Goal: Task Accomplishment & Management: Use online tool/utility

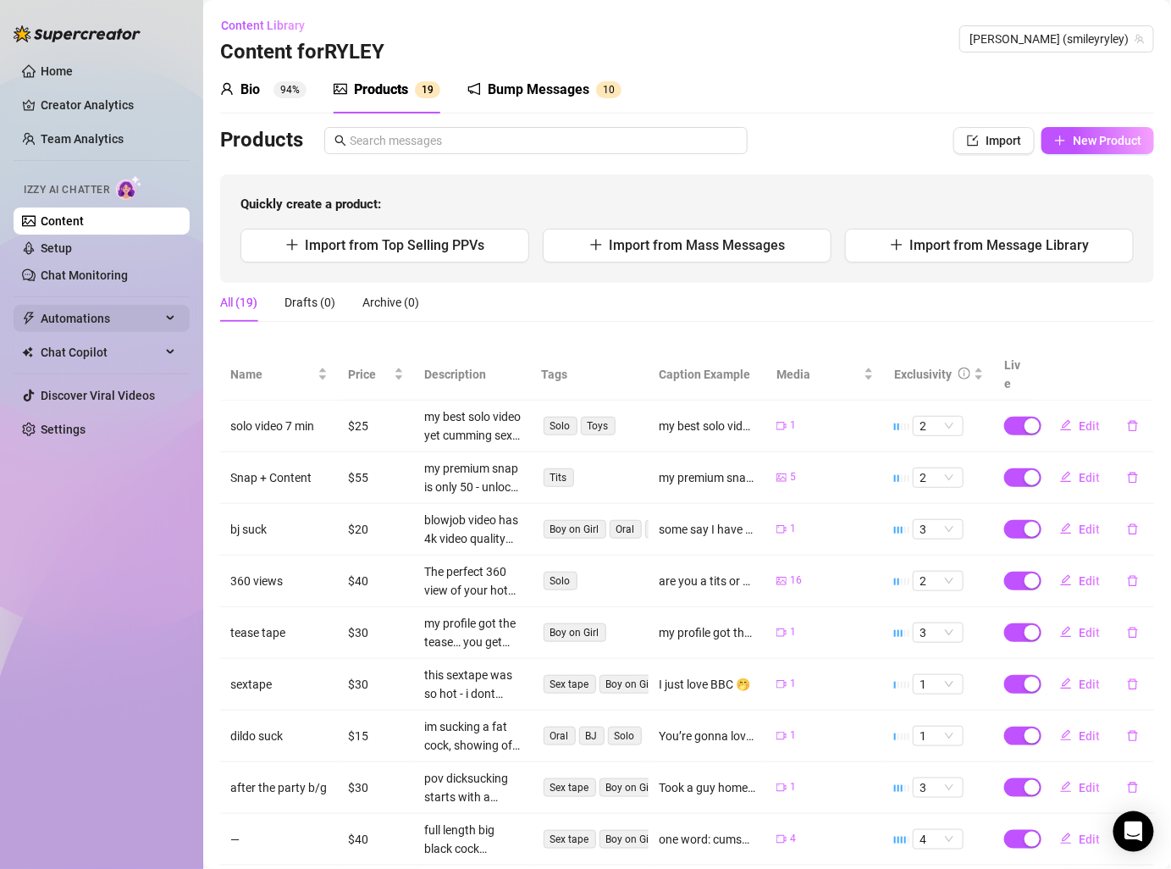
click at [132, 307] on span "Automations" at bounding box center [101, 318] width 120 height 27
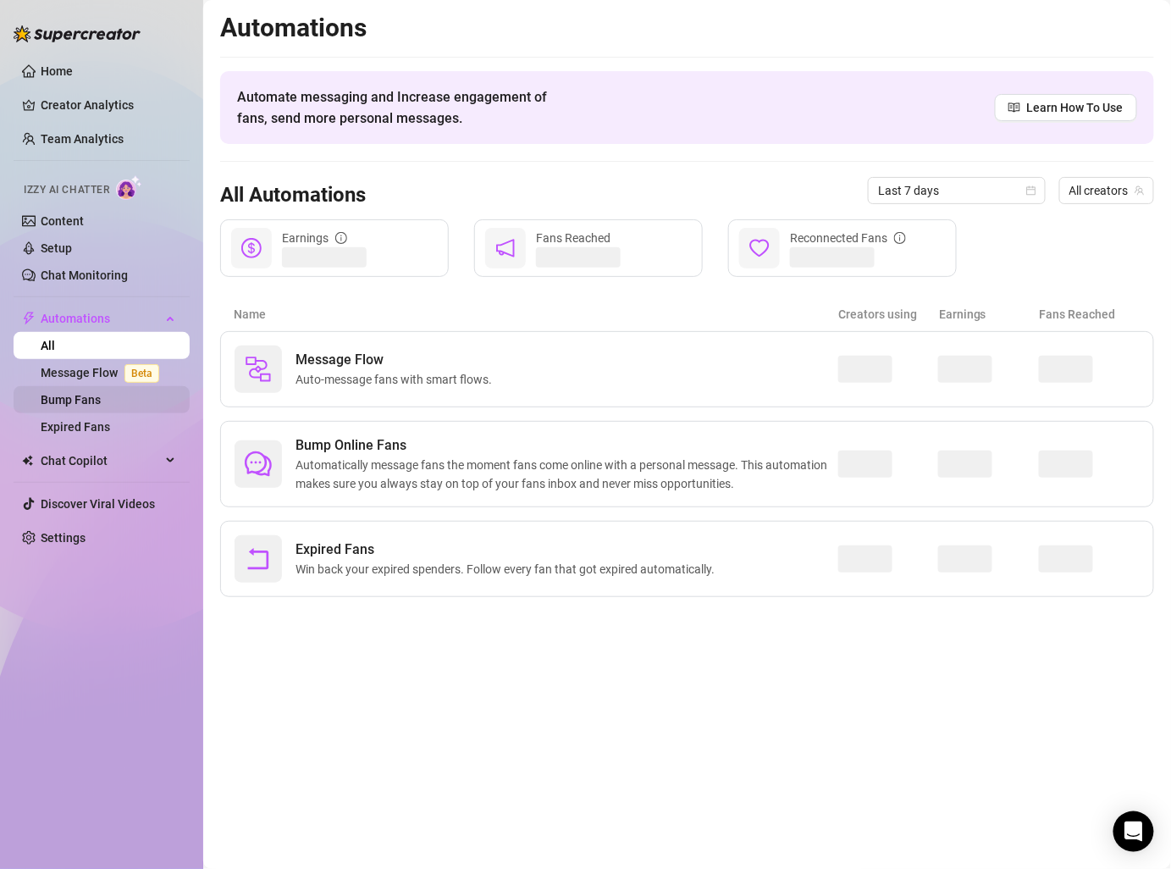
click at [101, 393] on link "Bump Fans" at bounding box center [71, 400] width 60 height 14
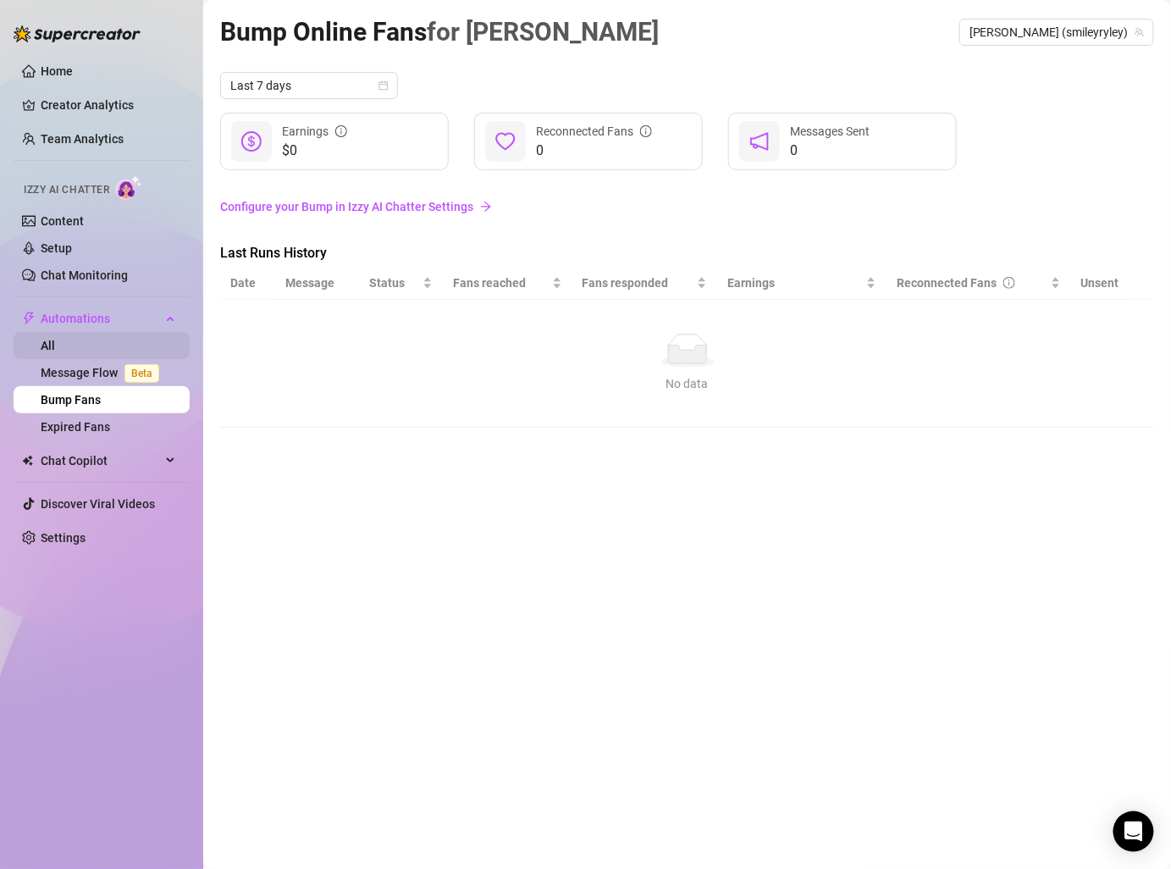
click at [55, 343] on link "All" at bounding box center [48, 346] width 14 height 14
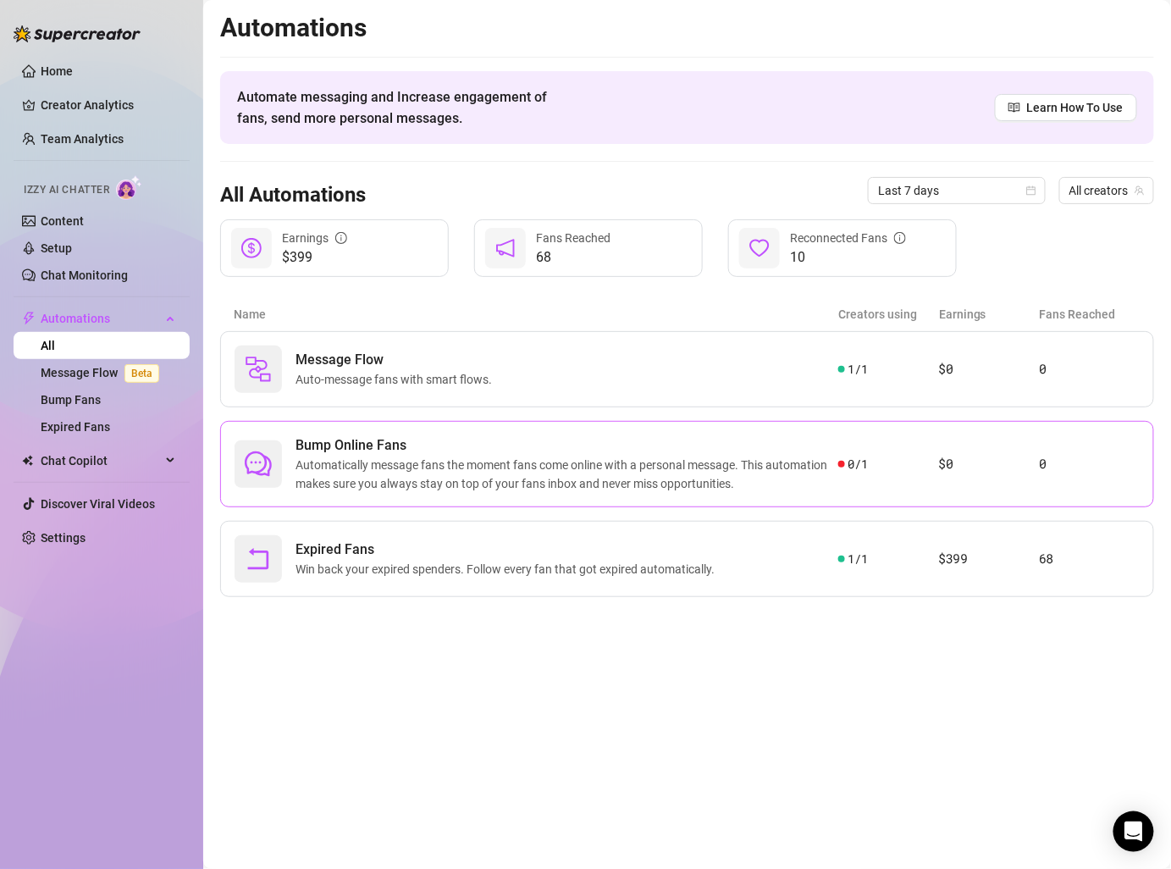
click at [489, 471] on span "Automatically message fans the moment fans come online with a personal message.…" at bounding box center [567, 474] width 543 height 37
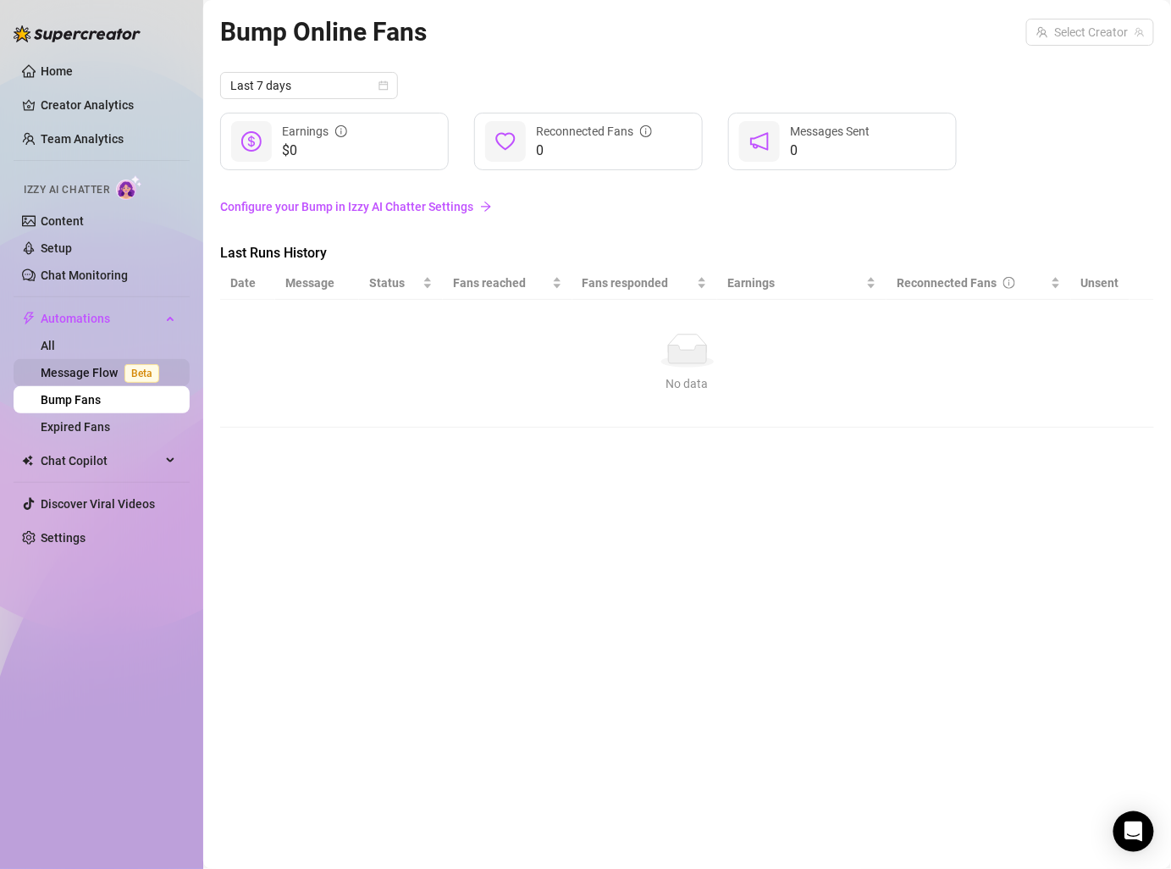
click at [101, 370] on link "Message Flow Beta" at bounding box center [103, 373] width 125 height 14
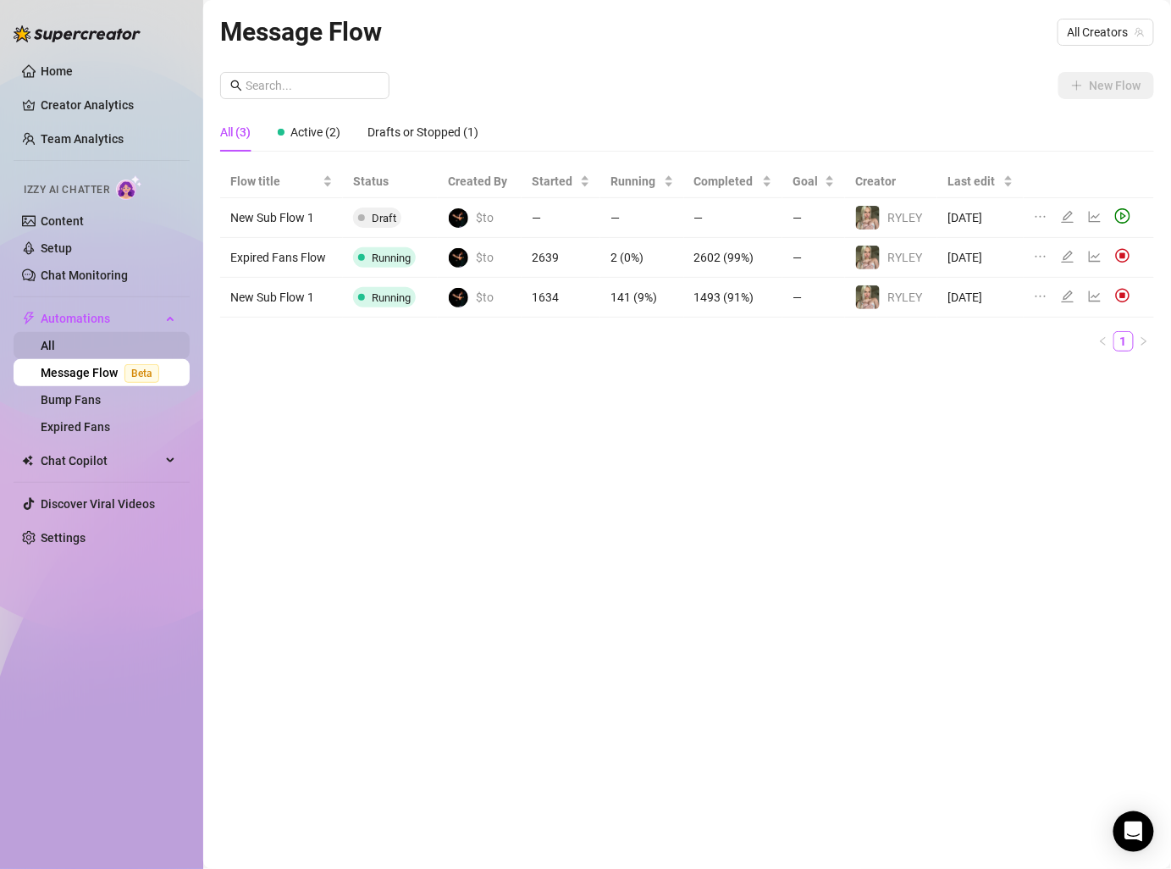
click at [55, 342] on link "All" at bounding box center [48, 346] width 14 height 14
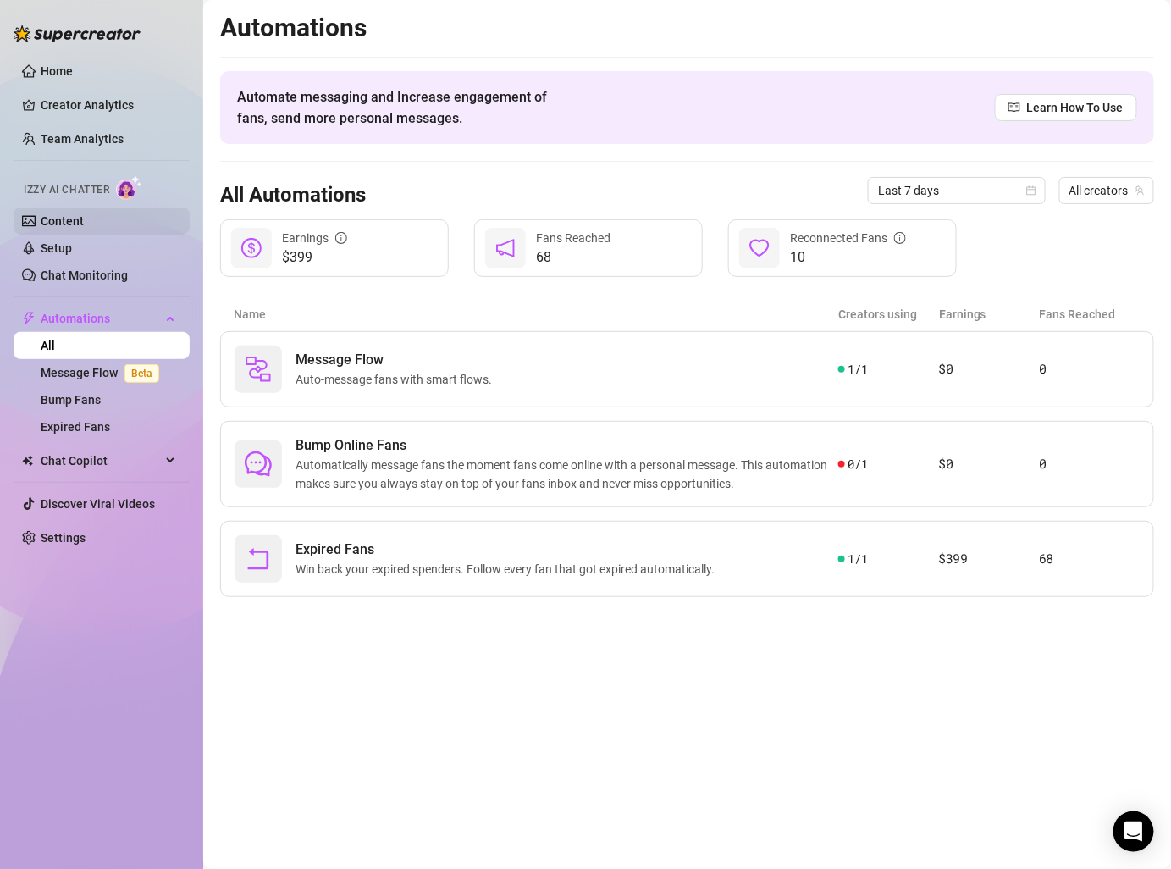
click at [64, 221] on link "Content" at bounding box center [62, 221] width 43 height 14
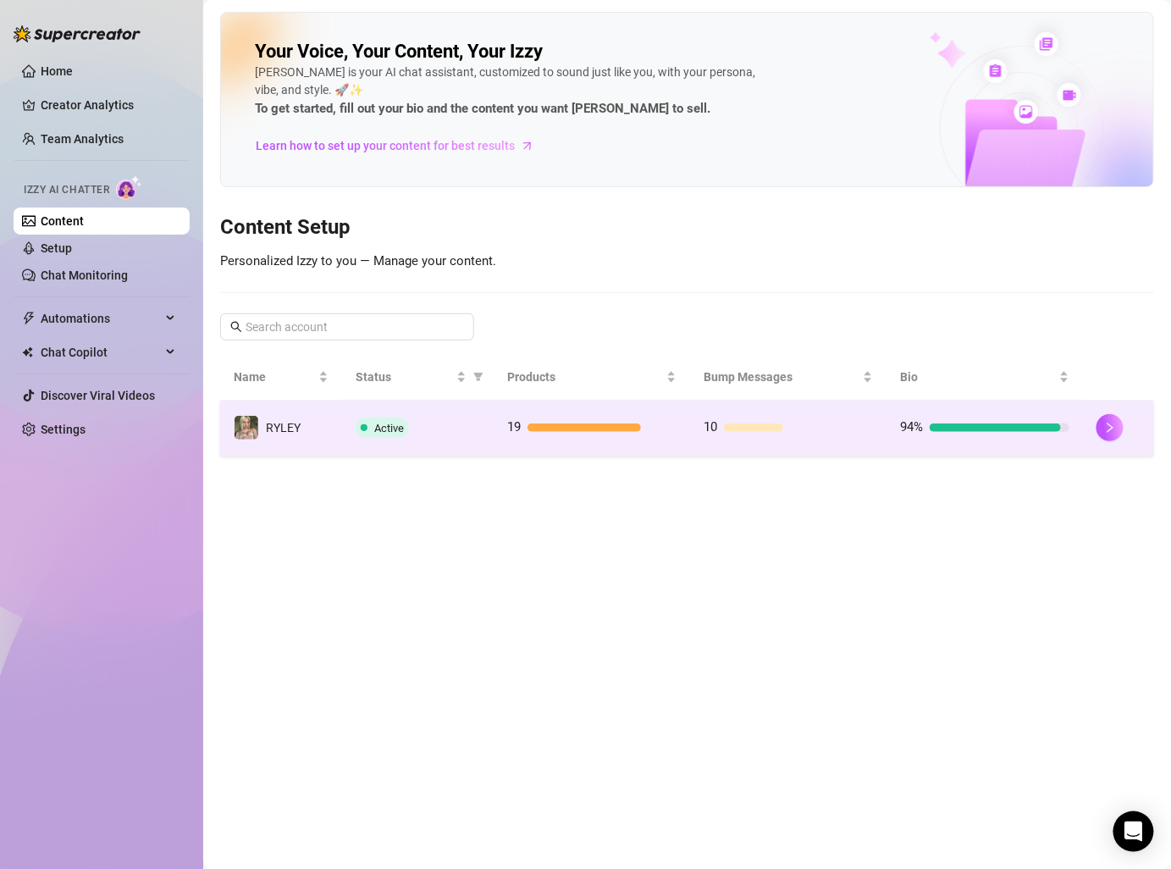
click at [749, 425] on div at bounding box center [753, 427] width 59 height 8
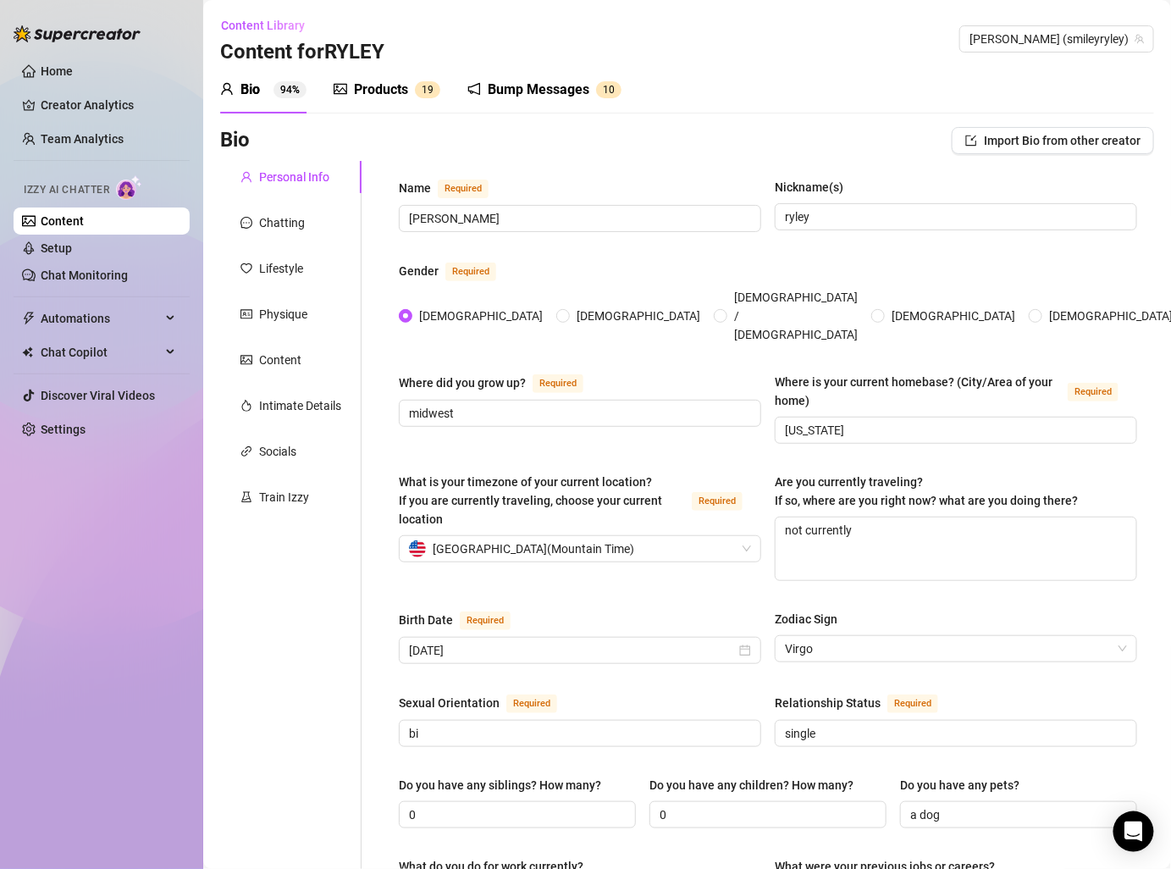
click at [560, 81] on div "Bump Messages" at bounding box center [539, 90] width 102 height 20
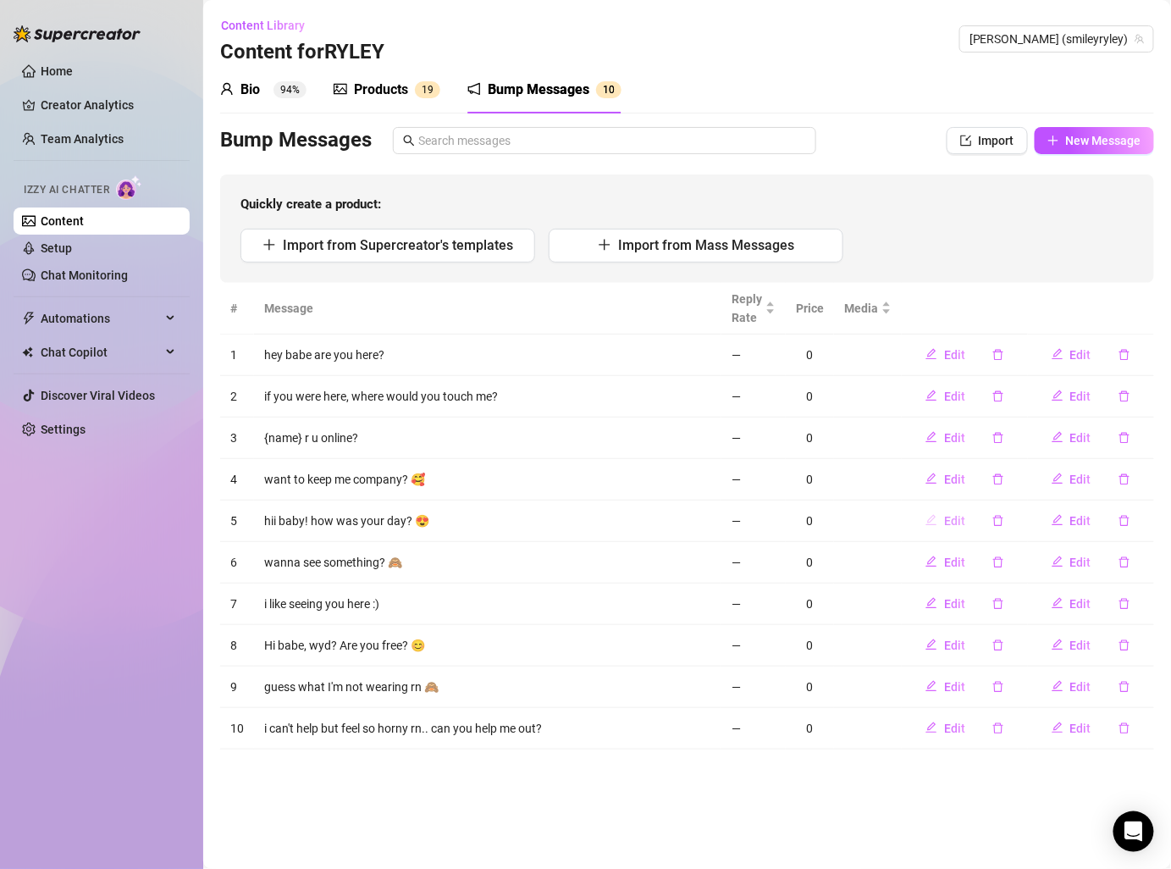
click at [959, 514] on span "Edit" at bounding box center [954, 521] width 21 height 14
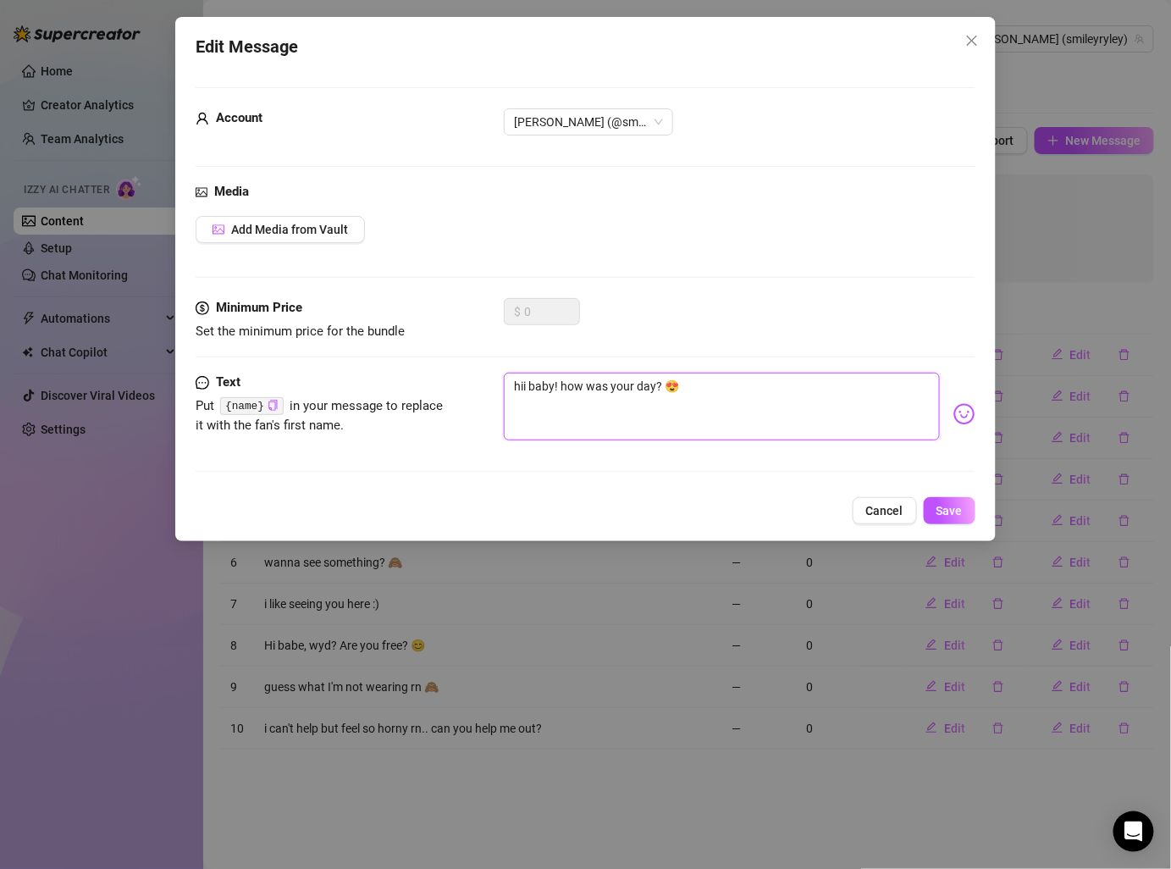
click at [658, 378] on textarea "hii baby! how was your day? 😍" at bounding box center [721, 407] width 435 height 68
type textarea "hii baby! how was your day 😍"
type textarea "hii baby! how was your da 😍"
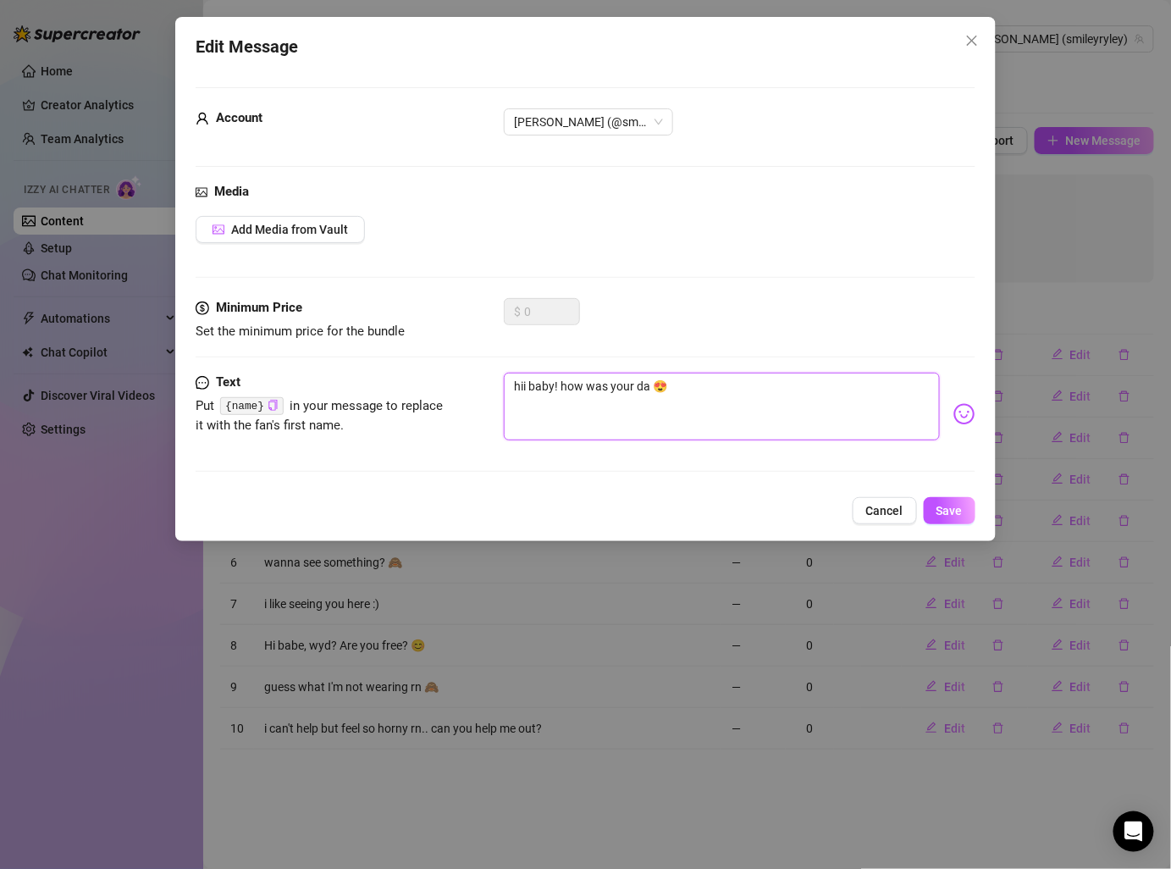
type textarea "hii baby! how was your day 😍"
type textarea "hii baby! how was your day> 😍"
type textarea "hii baby! how was your day 😍"
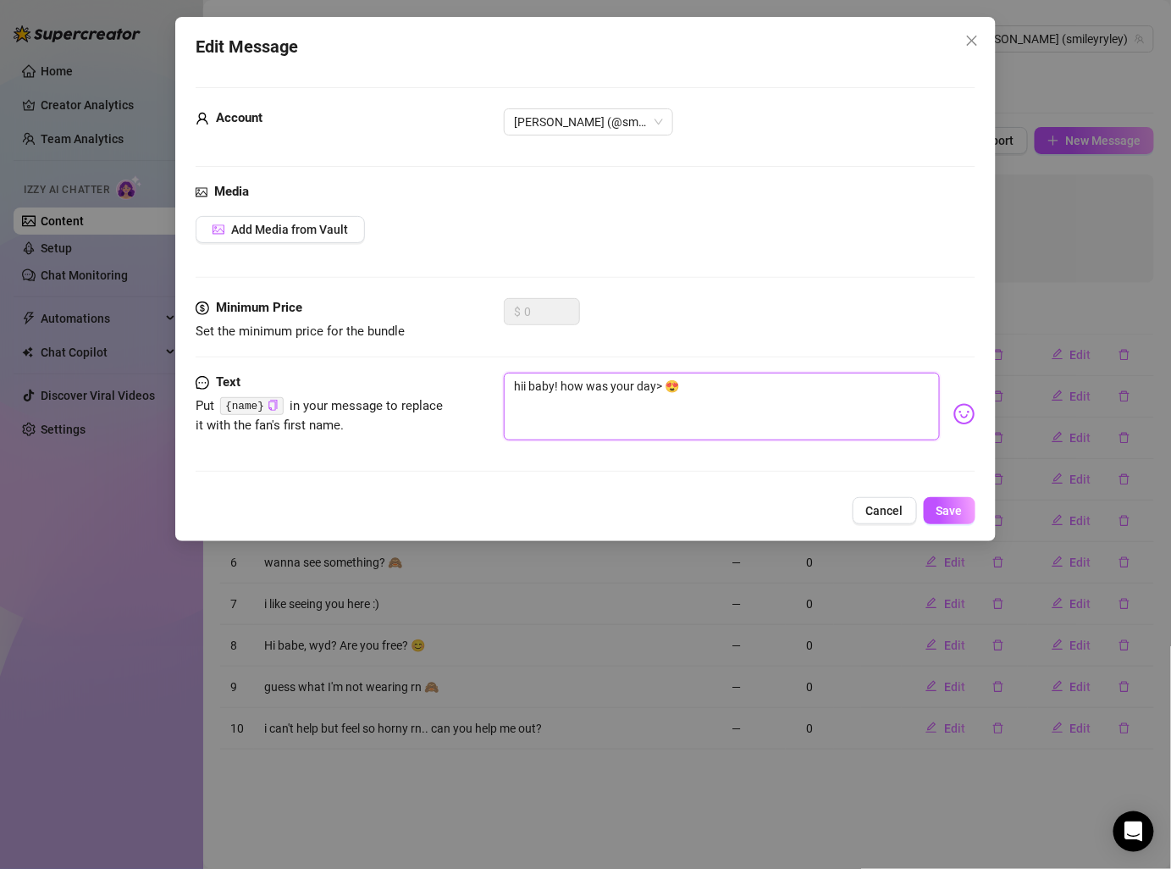
type textarea "hii baby! how was your day 😍"
type textarea "hii baby! how was your day? 😍"
click at [612, 389] on textarea "hii baby! how was your day? 😍" at bounding box center [721, 407] width 435 height 68
type textarea "hii baby! how wasyour day? 😍"
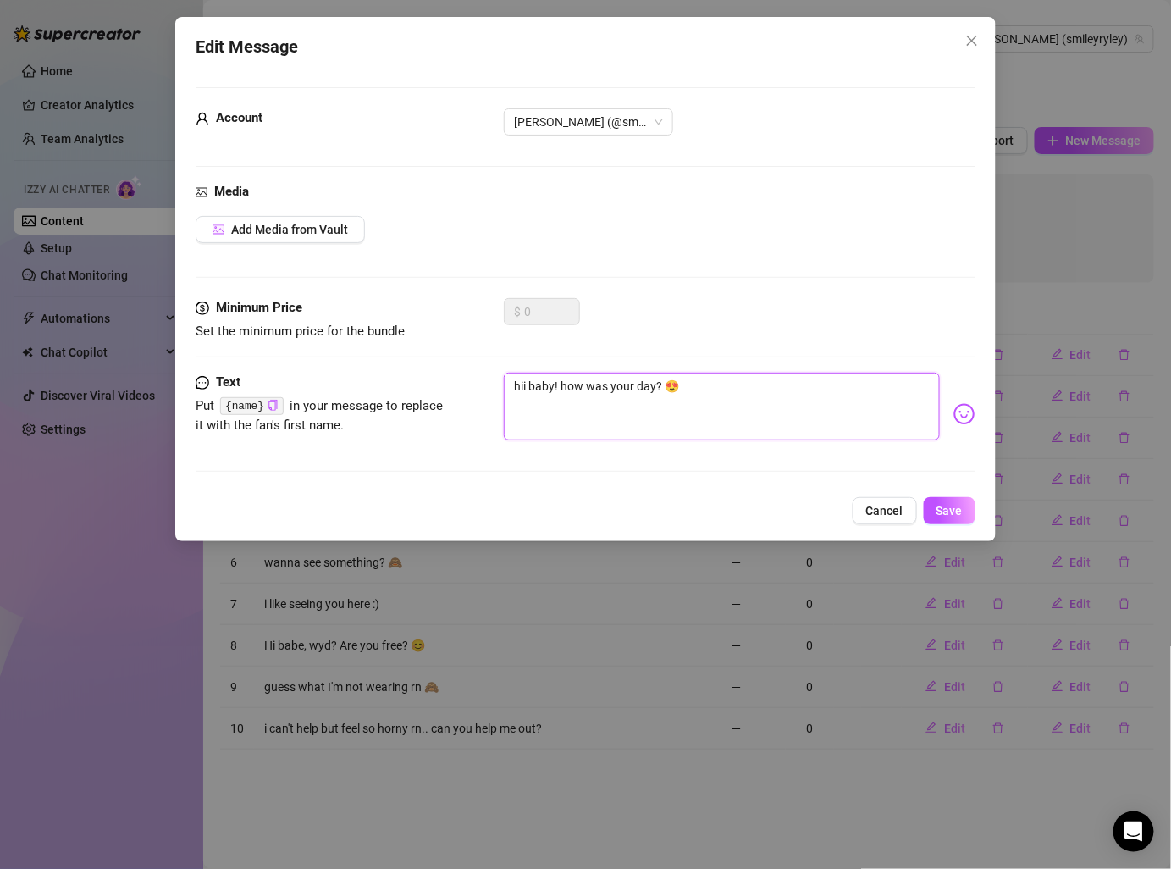
type textarea "hii baby! how wasyour day? 😍"
type textarea "hii baby! how wayour day? 😍"
type textarea "hii baby! how wyour day? 😍"
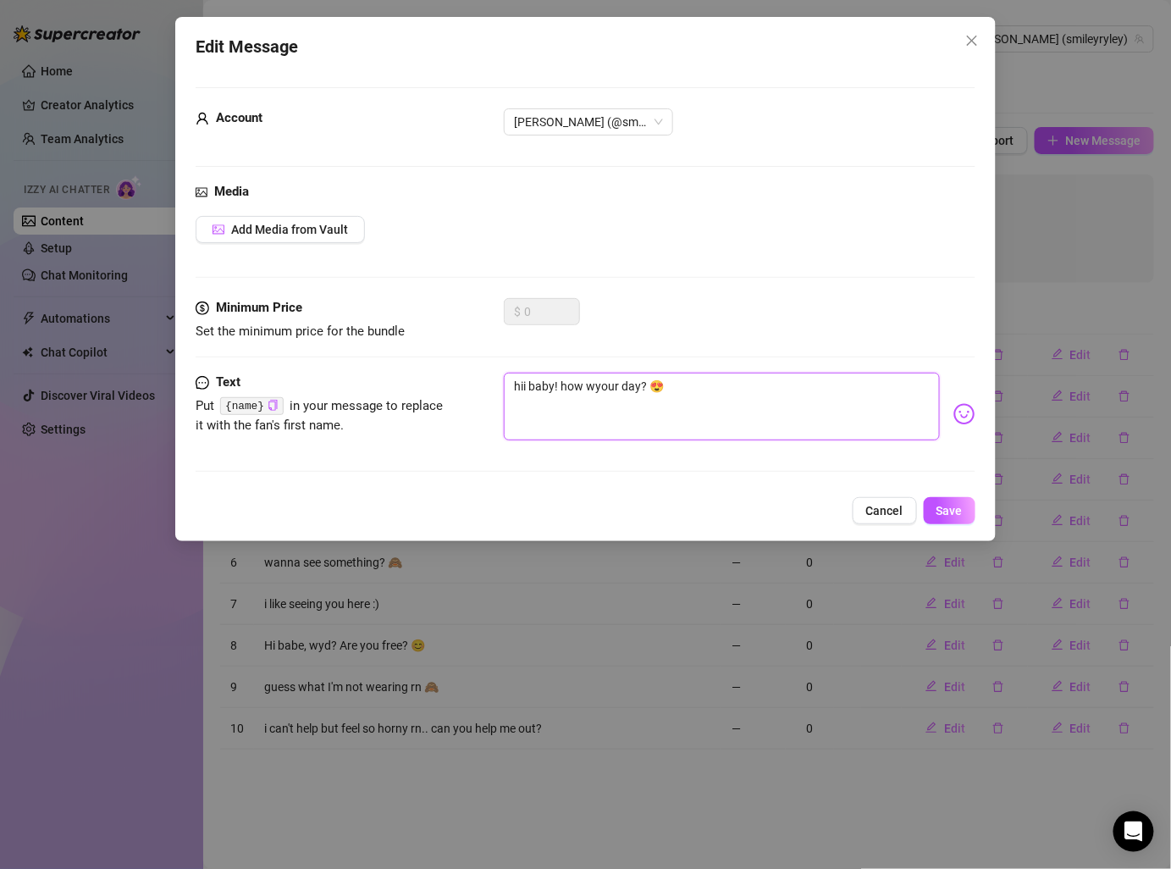
type textarea "hii baby! how your day? 😍"
type textarea "hii baby! howyour day? 😍"
type textarea "hii baby! how'your day? 😍"
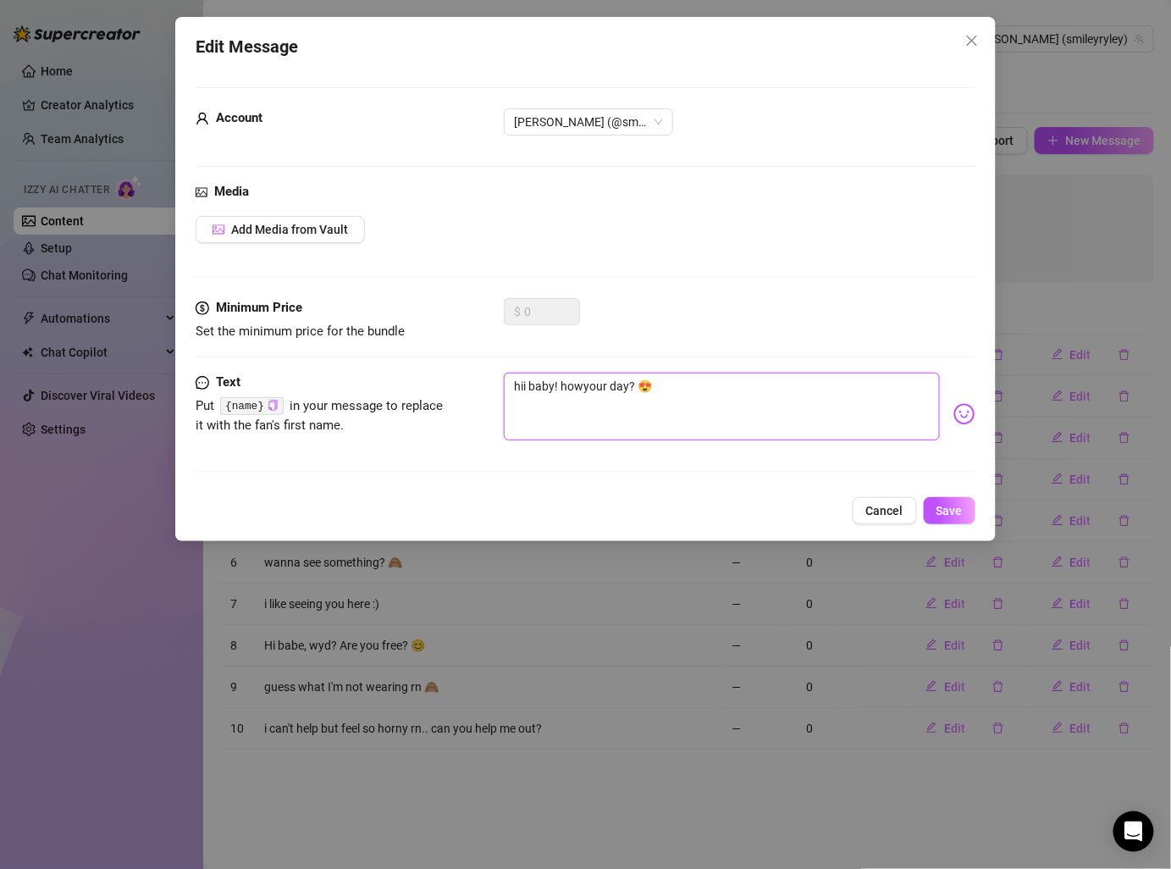
type textarea "hii baby! how'your day? 😍"
type textarea "hii baby! how'syour day? 😍"
type textarea "hii baby! how's your day? 😍"
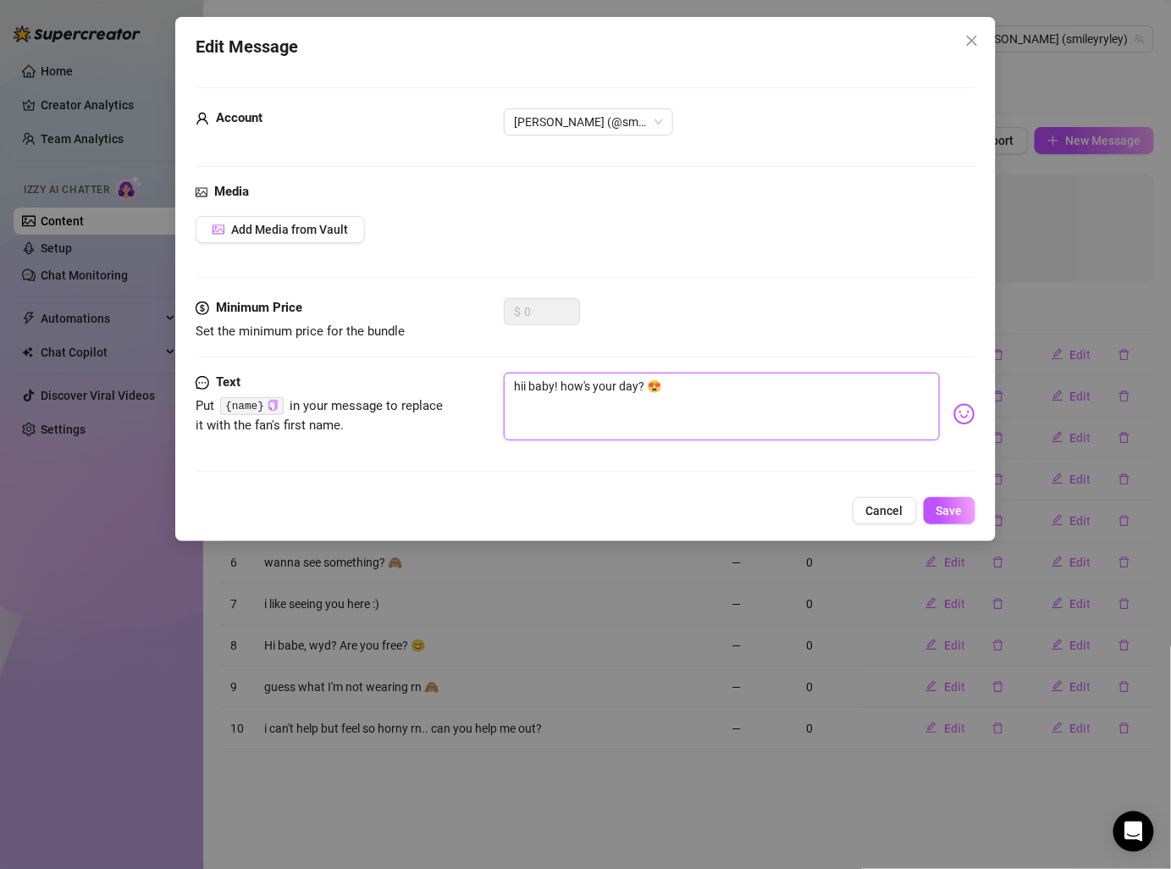
click at [834, 378] on textarea "hii baby! how's your day? 😍" at bounding box center [721, 407] width 435 height 68
type textarea "hii baby! how's your day?"
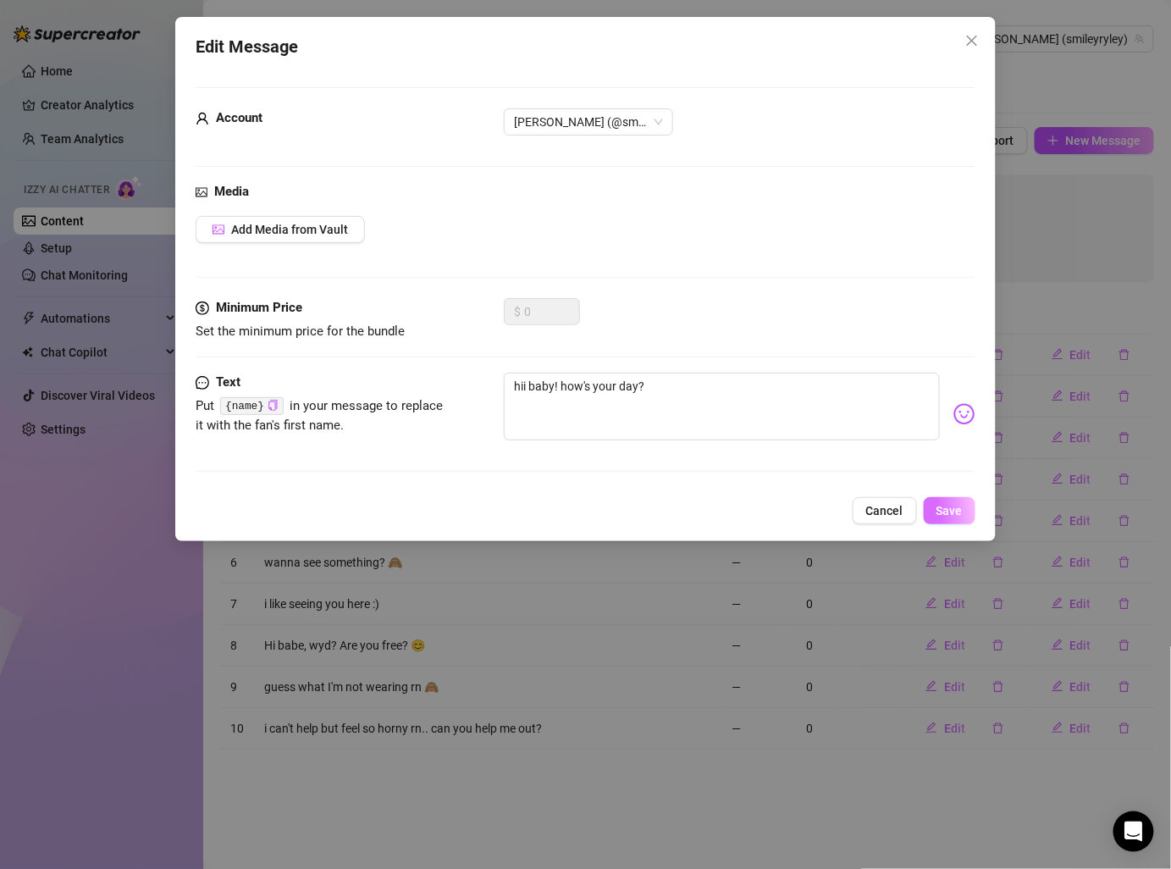
click at [959, 504] on span "Save" at bounding box center [949, 511] width 26 height 14
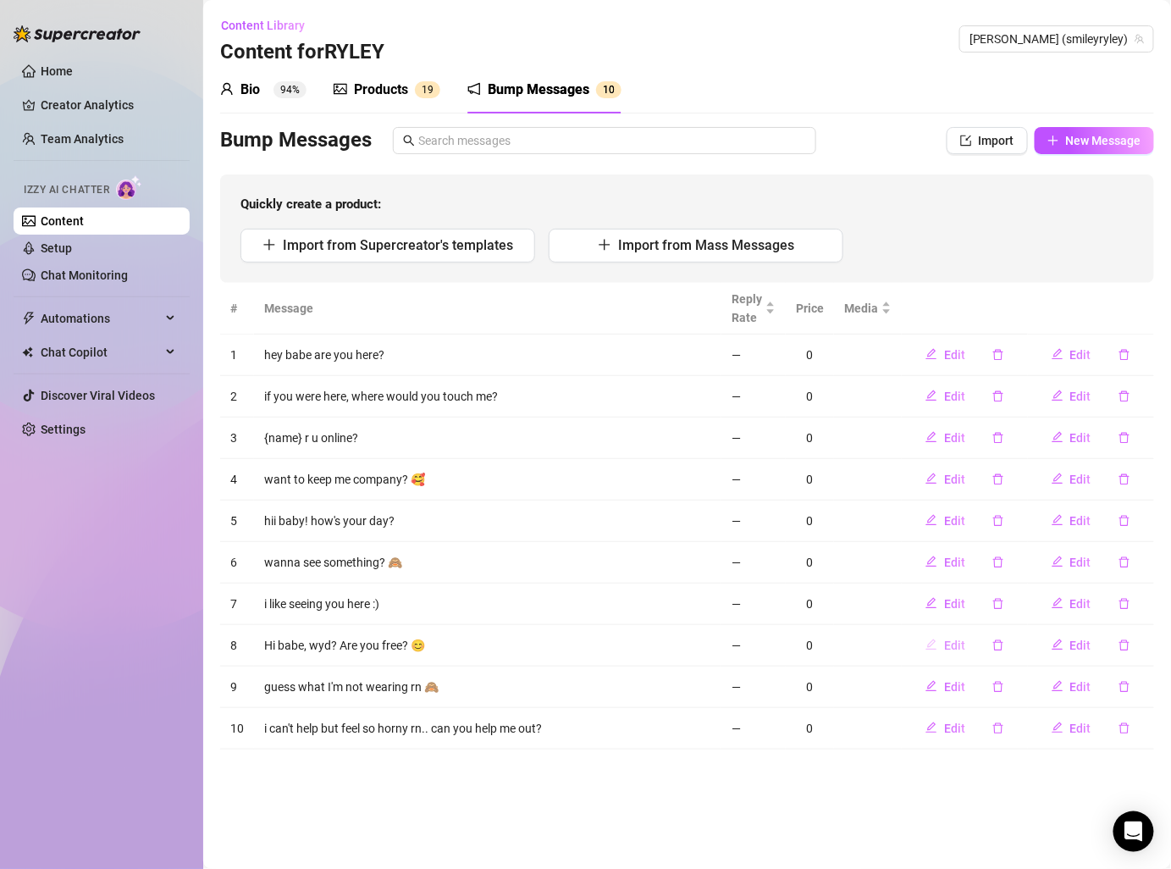
click at [958, 639] on span "Edit" at bounding box center [954, 645] width 21 height 14
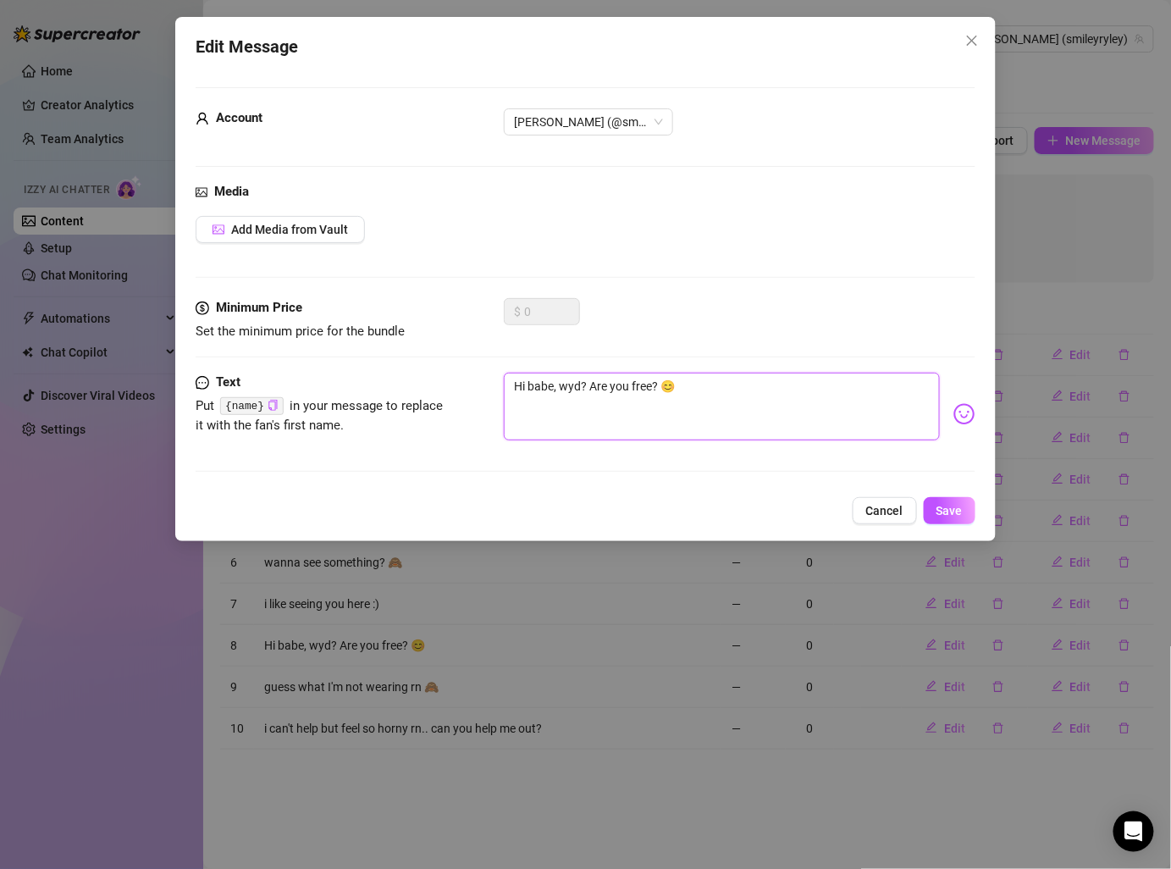
click at [553, 376] on textarea "Hi babe, wyd? Are you free? 😊" at bounding box center [721, 407] width 435 height 68
type textarea "Hi bab, wyd? Are you free? 😊"
type textarea "Hi ba, wyd? Are you free? 😊"
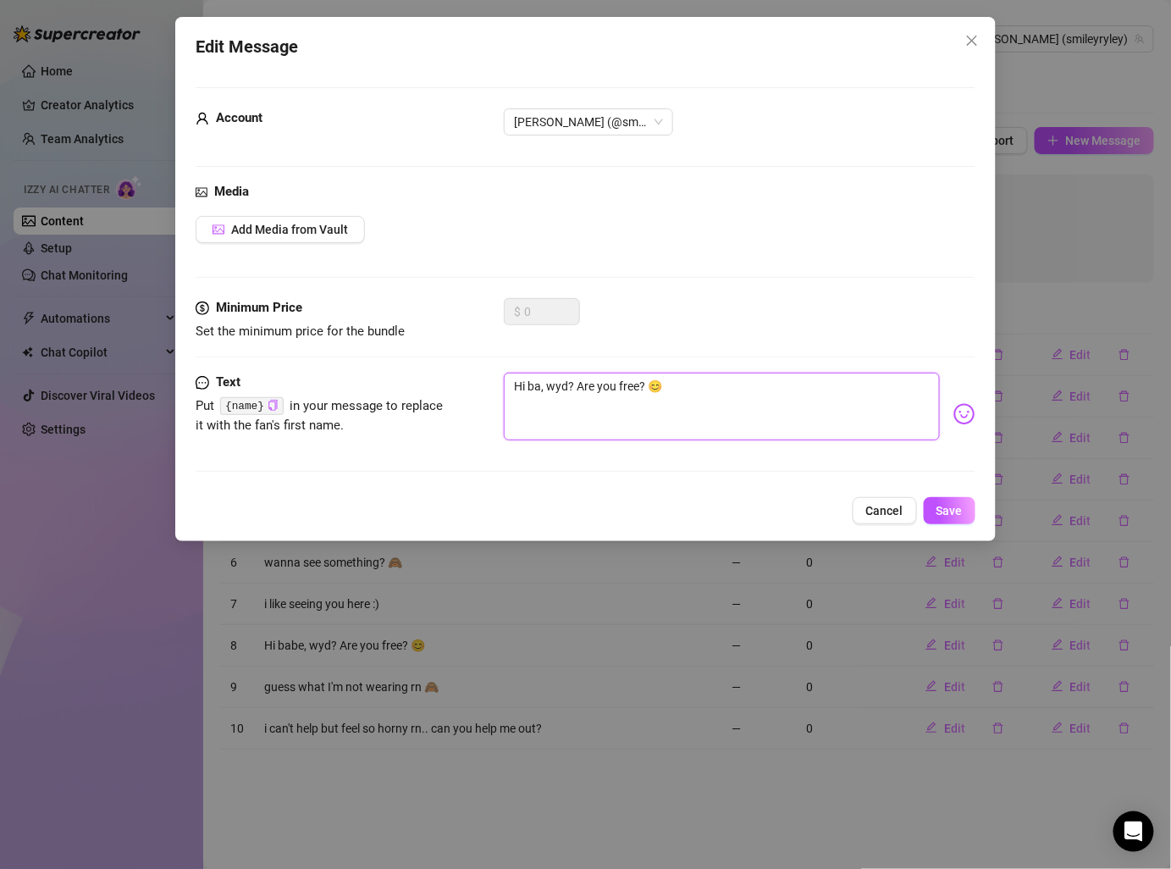
type textarea "Hi b, wyd? Are you free? 😊"
type textarea "Hi , wyd? Are you free? 😊"
type textarea "Hi, wyd? Are you free? 😊"
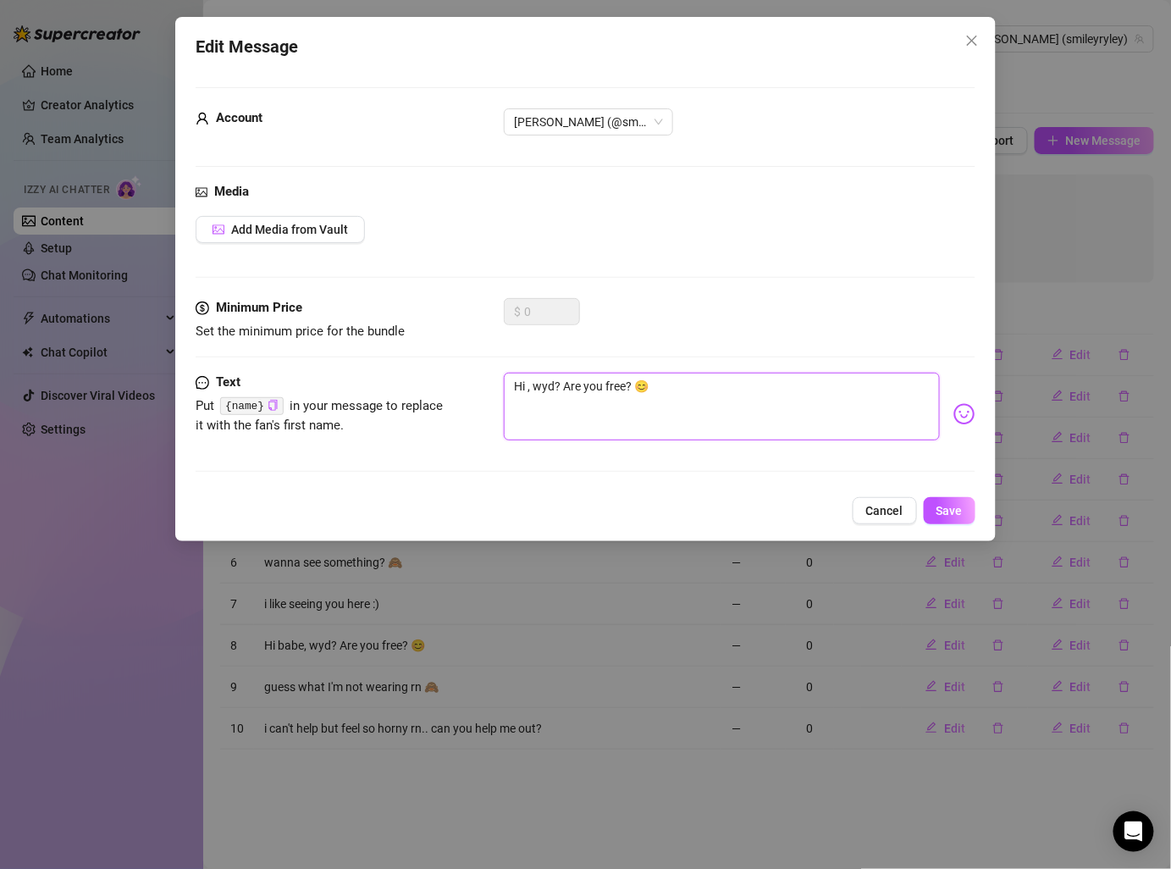
type textarea "Hi, wyd? Are you free? 😊"
type textarea "Hii, wyd? Are you free? 😊"
type textarea "Hiii, wyd? Are you free? 😊"
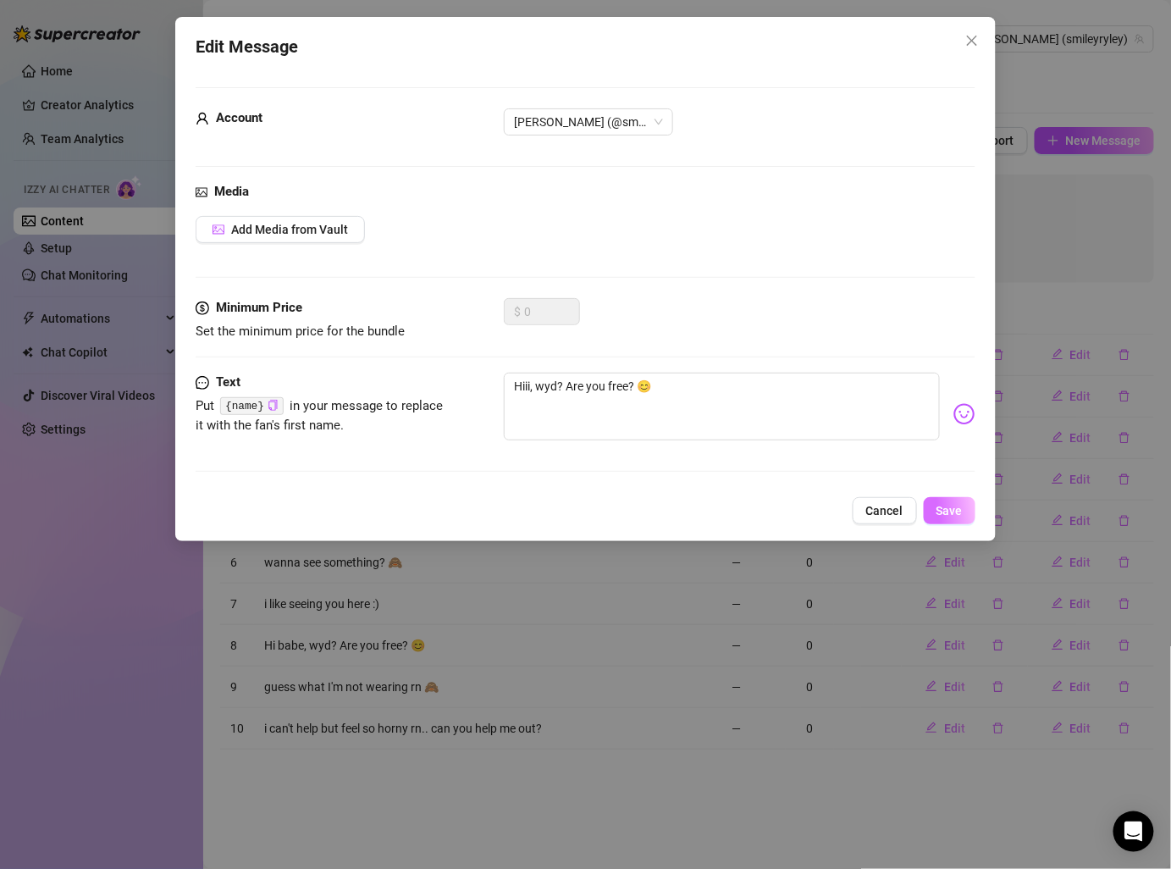
click at [948, 514] on span "Save" at bounding box center [949, 511] width 26 height 14
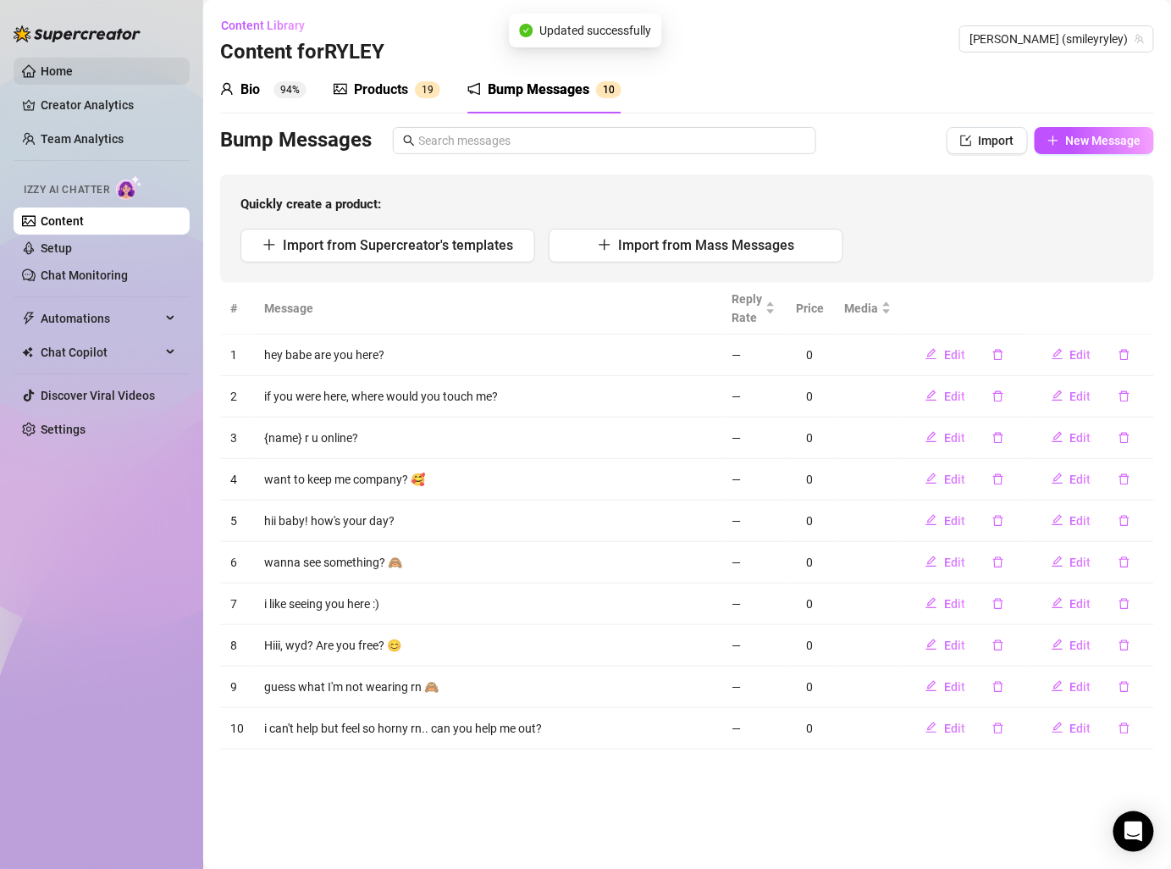
click at [59, 73] on link "Home" at bounding box center [57, 71] width 32 height 14
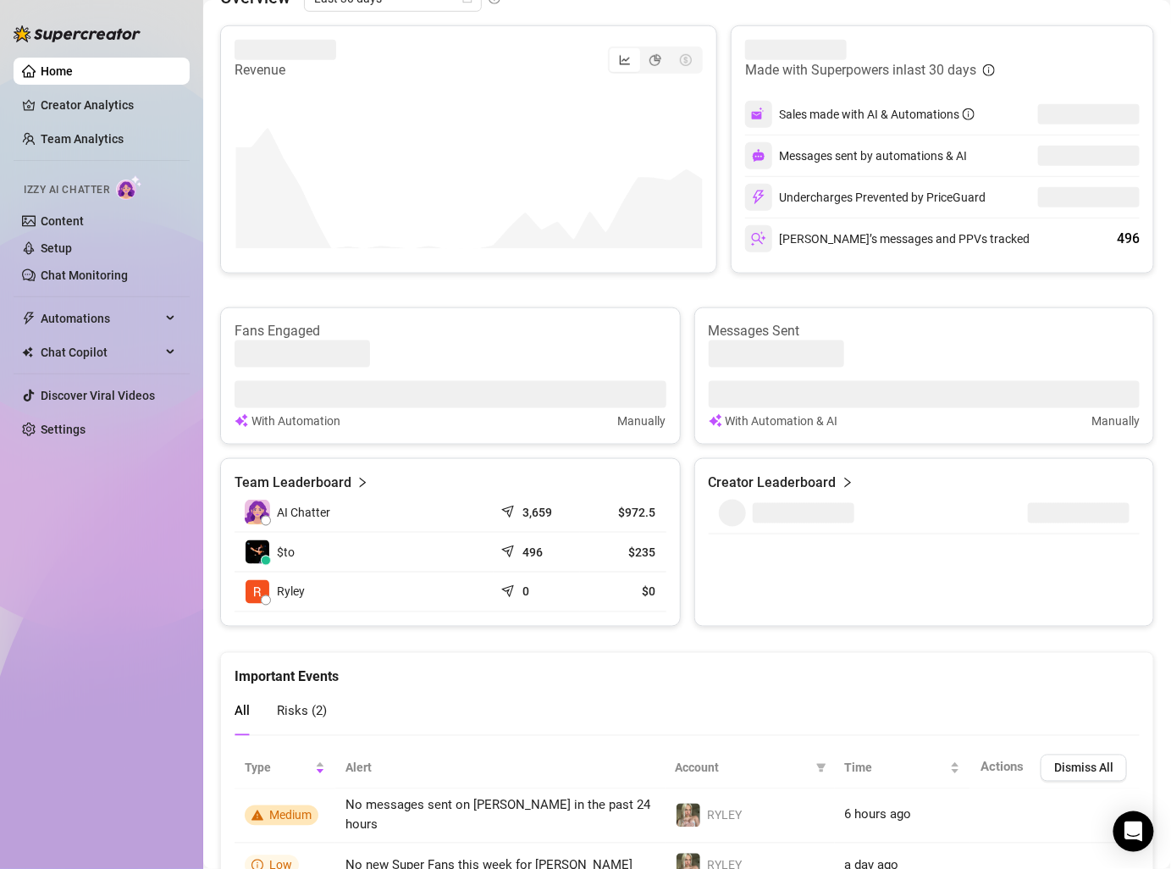
scroll to position [484, 0]
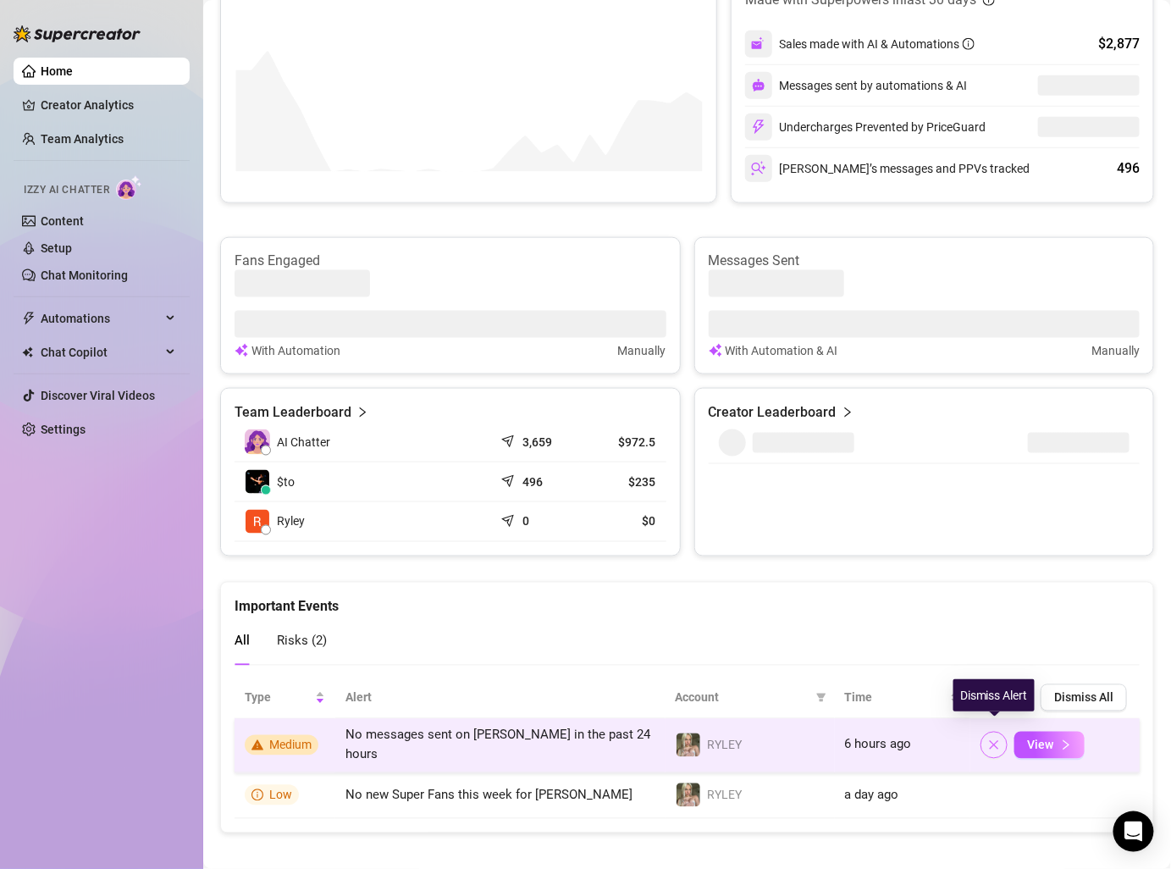
click at [1002, 745] on button "button" at bounding box center [994, 745] width 27 height 27
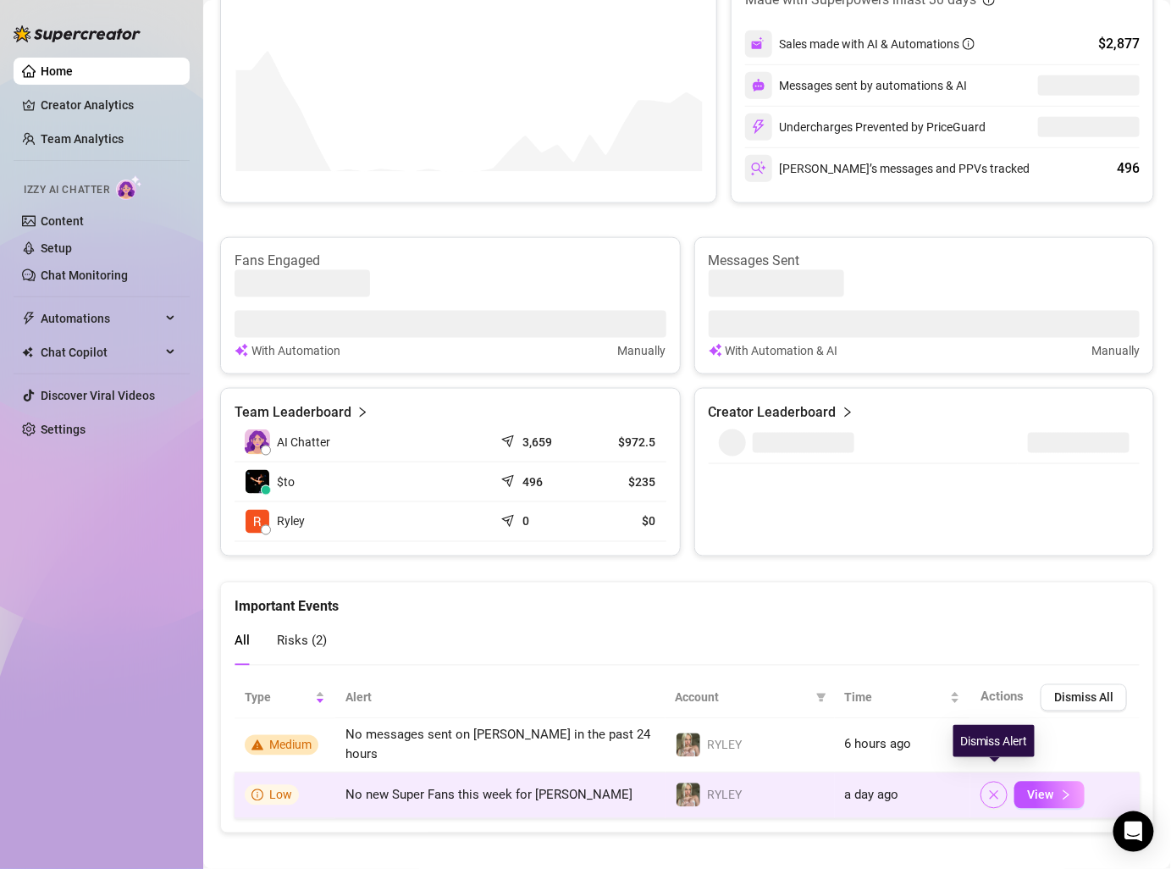
click at [994, 789] on icon "close" at bounding box center [994, 795] width 12 height 12
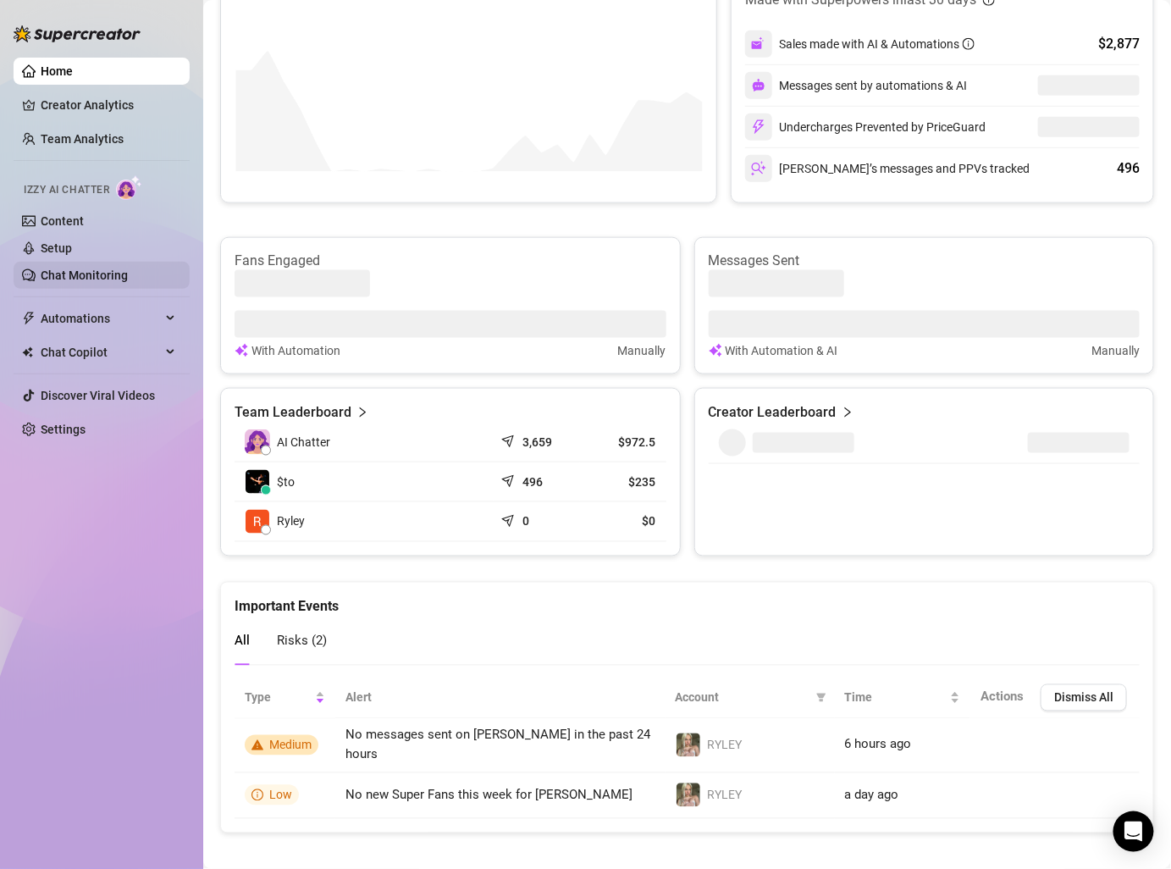
scroll to position [478, 0]
